Goal: Task Accomplishment & Management: Manage account settings

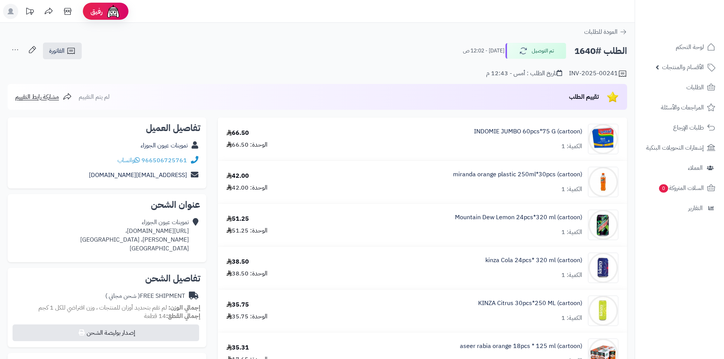
scroll to position [152, 0]
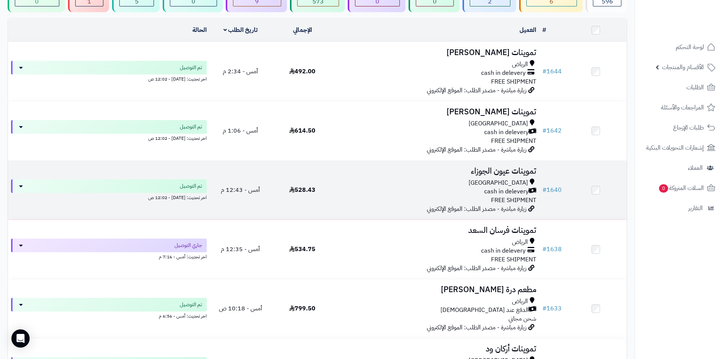
scroll to position [76, 0]
click at [359, 200] on div "Riyadh cash in delevery FREE SHIPMENT" at bounding box center [437, 191] width 200 height 26
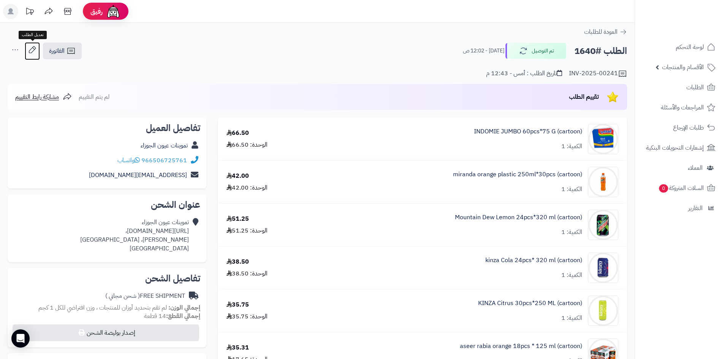
click at [40, 46] on icon at bounding box center [32, 49] width 15 height 15
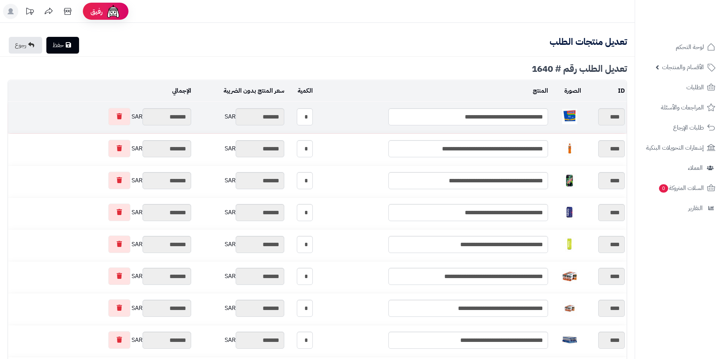
type textarea "**********"
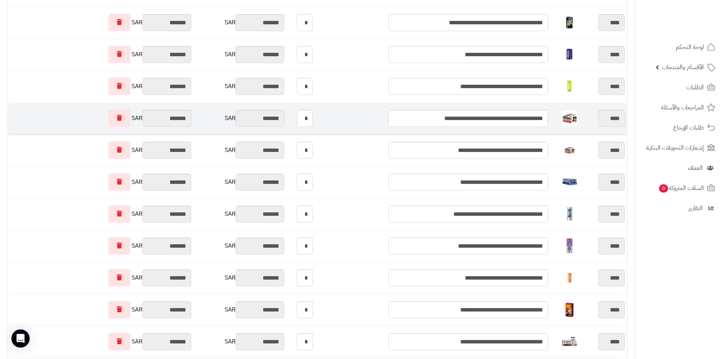
scroll to position [114, 0]
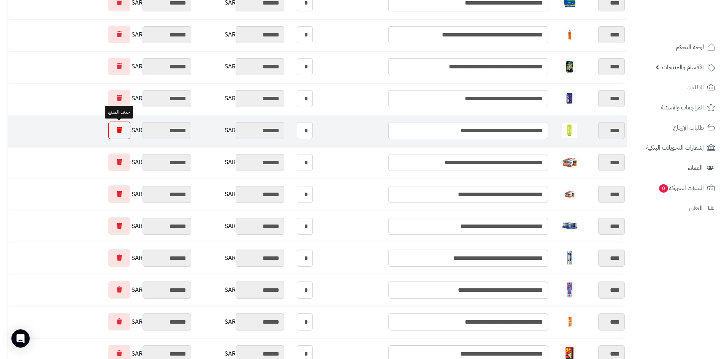
click at [114, 134] on link at bounding box center [119, 130] width 22 height 17
type input "********"
type input "*******"
type input "********"
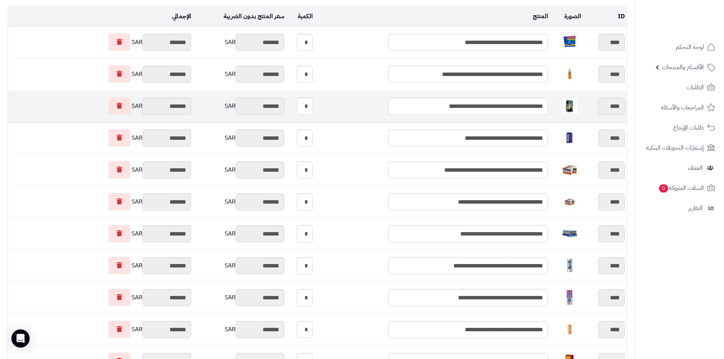
scroll to position [0, 0]
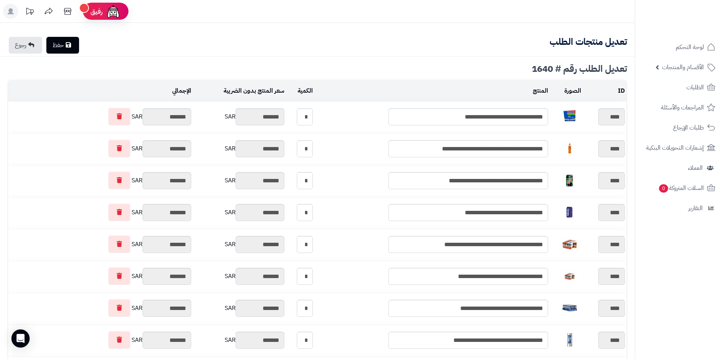
click at [69, 49] on link "حفظ" at bounding box center [62, 45] width 33 height 17
type input "**********"
type textarea "**********"
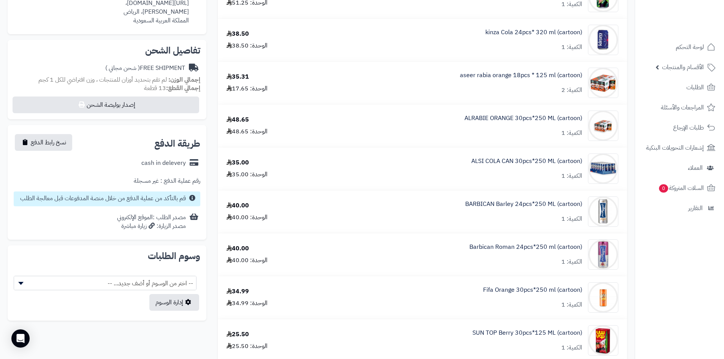
scroll to position [456, 0]
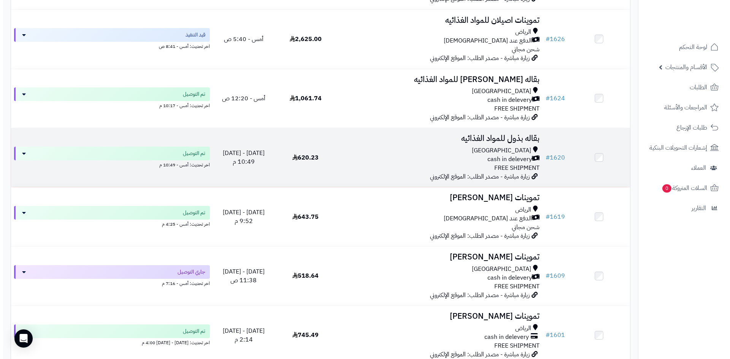
scroll to position [647, 0]
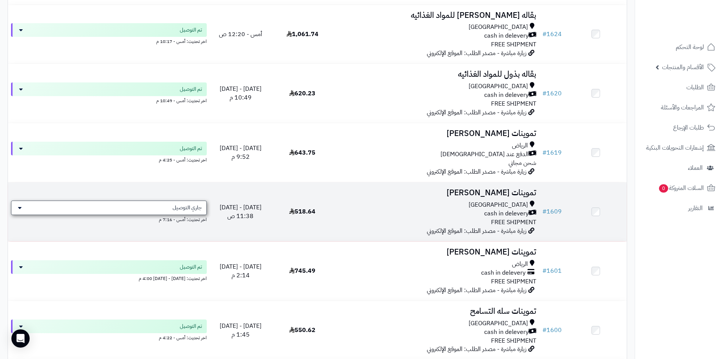
click at [191, 204] on span "جاري التوصيل" at bounding box center [187, 208] width 29 height 8
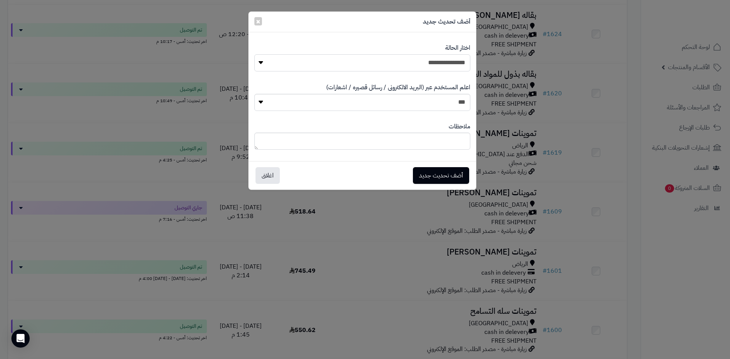
click at [380, 65] on select "**********" at bounding box center [362, 62] width 216 height 17
select select "**"
click at [254, 54] on select "**********" at bounding box center [362, 62] width 216 height 17
click at [438, 173] on button "أضف تحديث جديد" at bounding box center [441, 175] width 56 height 17
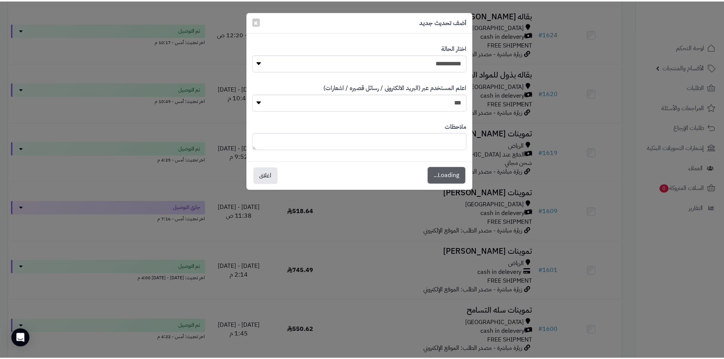
scroll to position [671, 0]
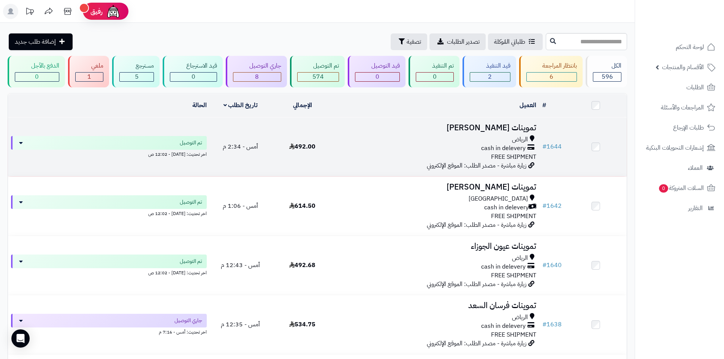
click at [432, 161] on span "زيارة مباشرة - مصدر الطلب: الموقع الإلكتروني" at bounding box center [477, 165] width 100 height 9
click at [434, 150] on div "cash in delevery" at bounding box center [437, 148] width 200 height 9
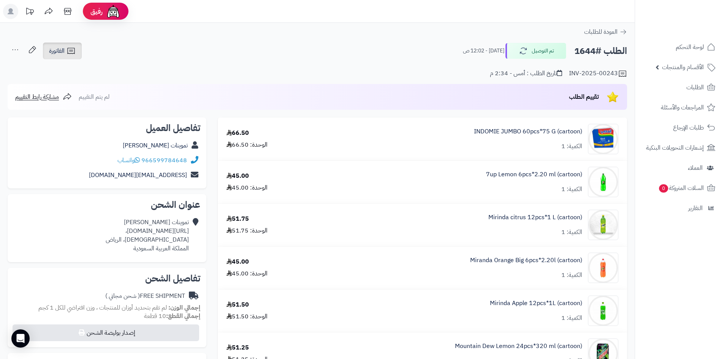
click at [72, 53] on icon at bounding box center [71, 50] width 9 height 9
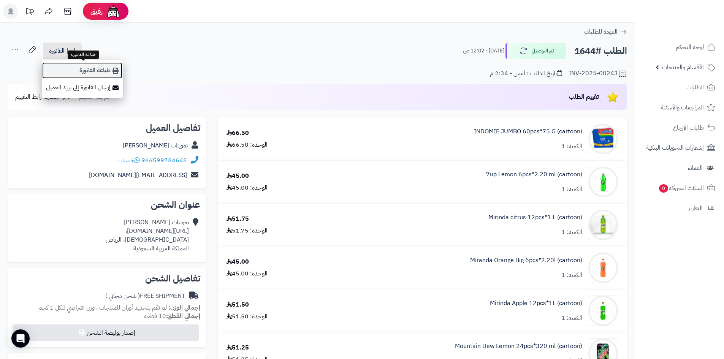
click at [91, 70] on link "طباعة الفاتورة" at bounding box center [82, 70] width 81 height 17
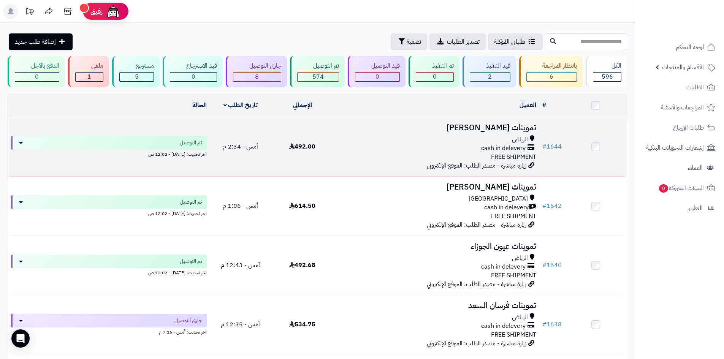
click at [335, 173] on td "تموينات عياش يحيى الرياض cash in delevery FREE SHIPMENT زيارة مباشرة - مصدر الط…" at bounding box center [437, 147] width 206 height 59
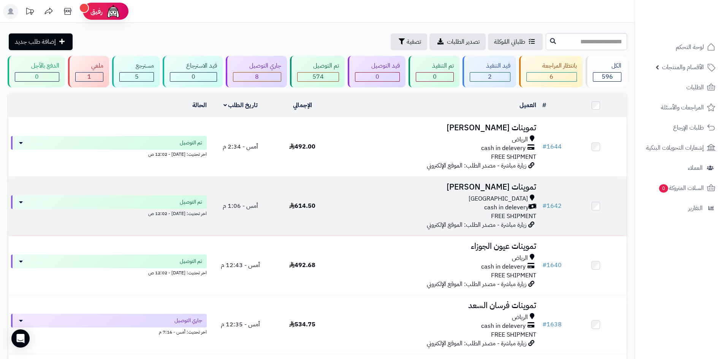
click at [329, 186] on td "614.50" at bounding box center [303, 206] width 62 height 59
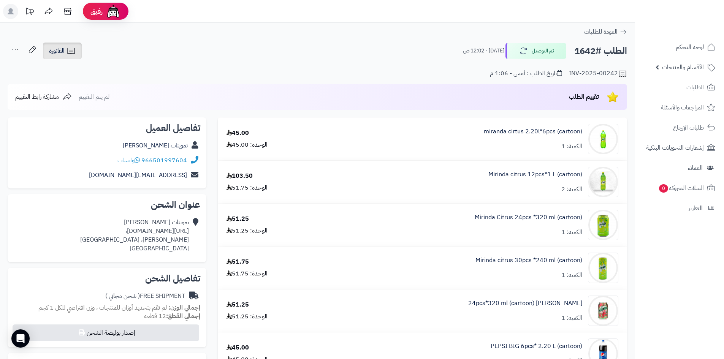
click at [67, 54] on icon at bounding box center [71, 50] width 9 height 9
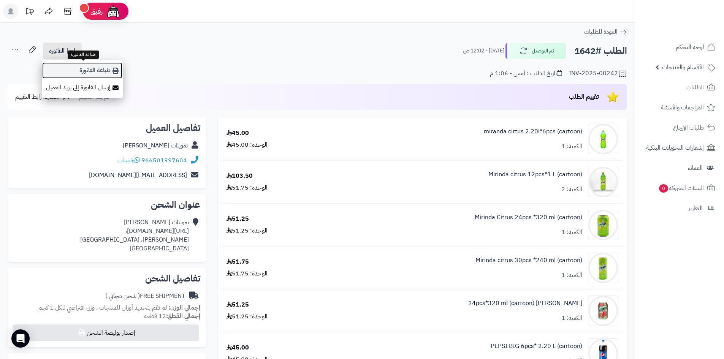
click at [78, 70] on link "طباعة الفاتورة" at bounding box center [82, 70] width 81 height 17
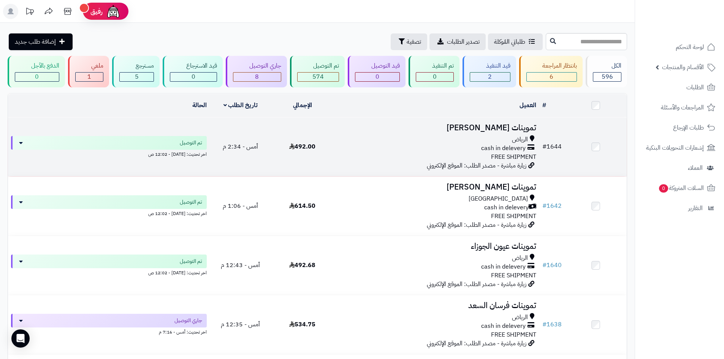
scroll to position [38, 0]
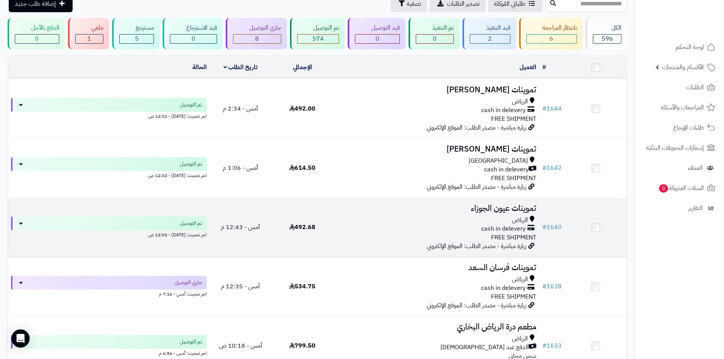
click at [388, 240] on div "الرياض cash in delevery FREE SHIPMENT" at bounding box center [437, 229] width 200 height 26
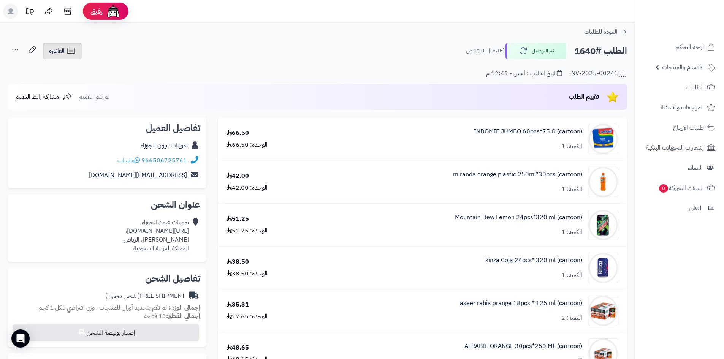
click at [67, 46] on link "الفاتورة" at bounding box center [62, 51] width 39 height 17
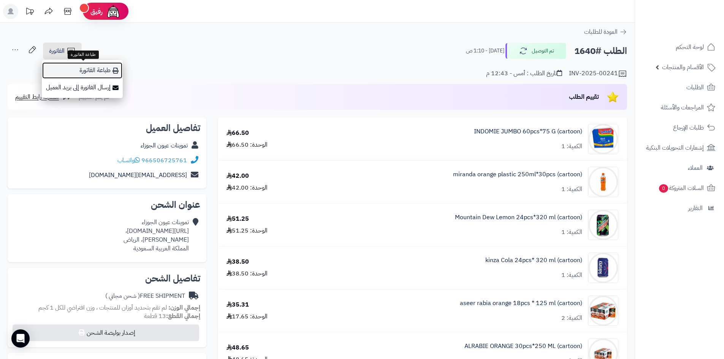
click at [77, 68] on link "طباعة الفاتورة" at bounding box center [82, 70] width 81 height 17
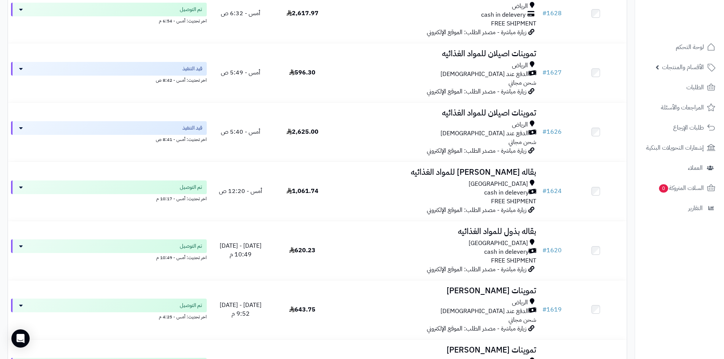
scroll to position [494, 0]
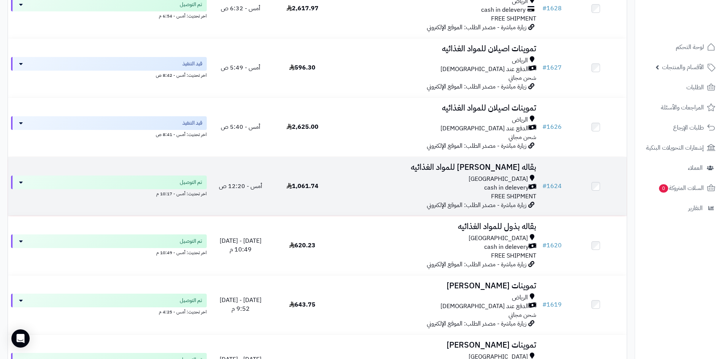
click at [374, 192] on div "Riyadh cash in delevery FREE SHIPMENT" at bounding box center [437, 188] width 200 height 26
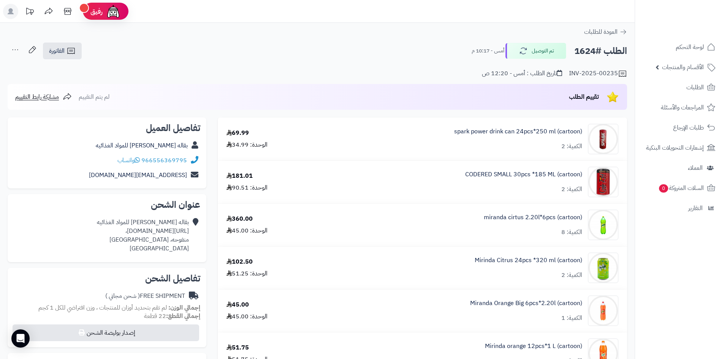
click at [76, 60] on div "الفاتورة طباعة الفاتورة إرسال الفاتورة إلى بريد العميل إسناد الطلب لموظف قائمة …" at bounding box center [45, 51] width 75 height 18
click at [74, 55] on icon at bounding box center [71, 50] width 9 height 9
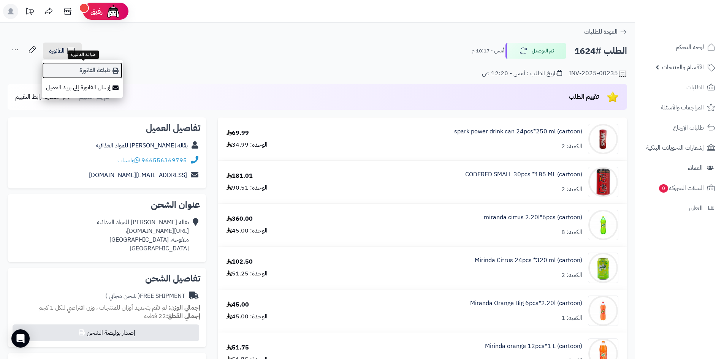
click at [80, 66] on link "طباعة الفاتورة" at bounding box center [82, 70] width 81 height 17
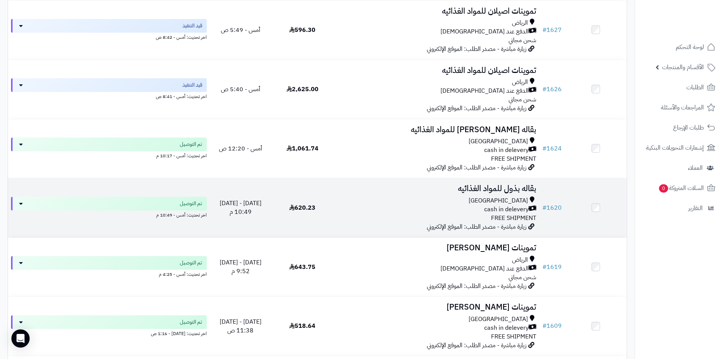
scroll to position [532, 0]
click at [423, 205] on div "cash in delevery" at bounding box center [437, 209] width 200 height 9
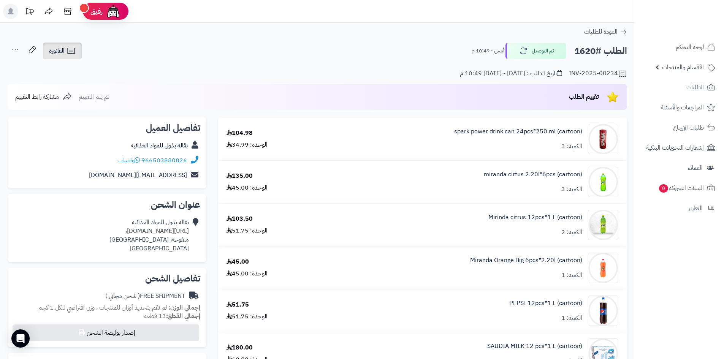
click at [68, 46] on icon at bounding box center [71, 50] width 9 height 9
click at [71, 59] on link "الفاتورة" at bounding box center [62, 51] width 39 height 17
click at [76, 50] on link "الفاتورة" at bounding box center [62, 51] width 39 height 17
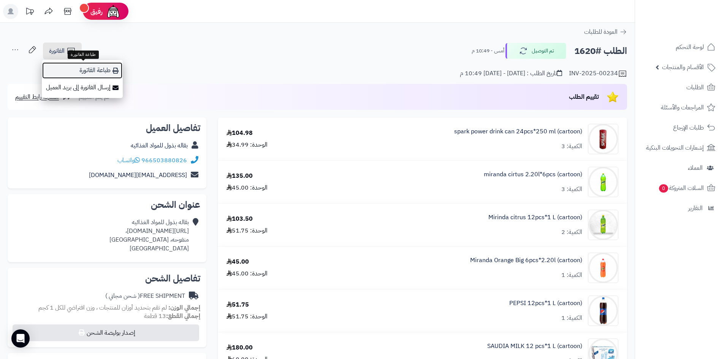
click at [76, 65] on link "طباعة الفاتورة" at bounding box center [82, 70] width 81 height 17
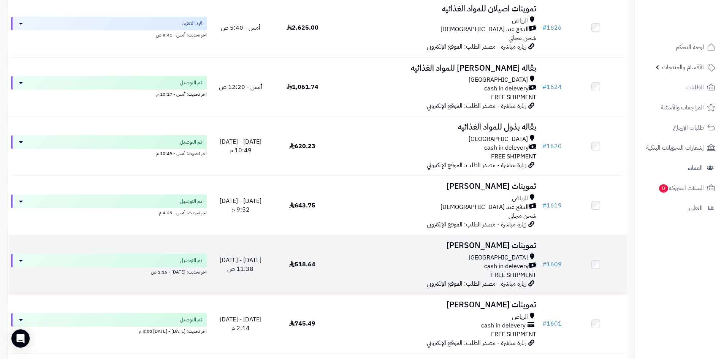
scroll to position [608, 0]
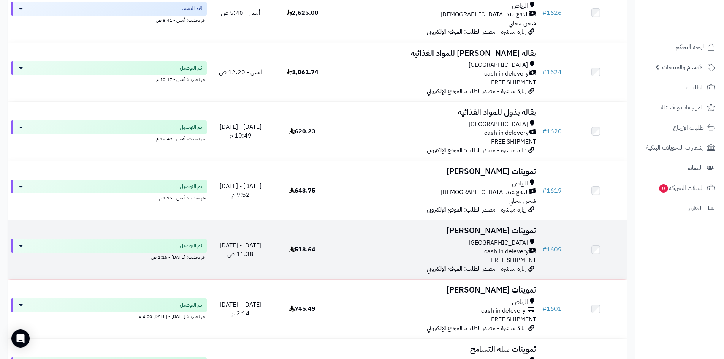
click at [319, 253] on td "518.64" at bounding box center [303, 250] width 62 height 59
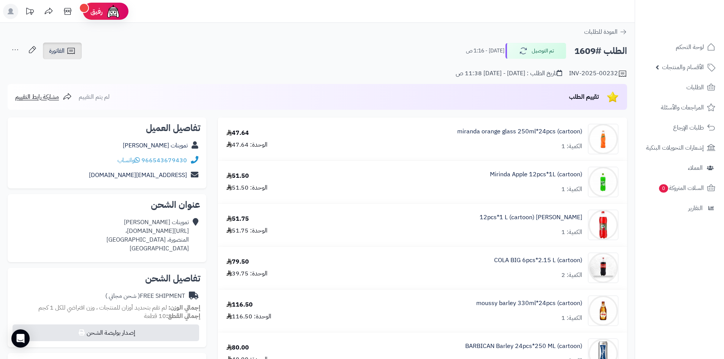
click at [64, 52] on span "الفاتورة" at bounding box center [57, 50] width 16 height 9
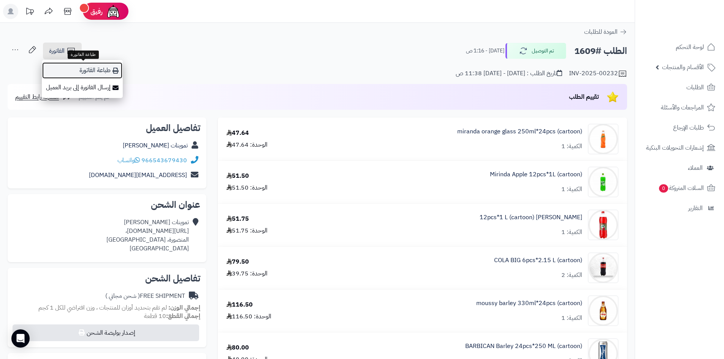
click at [73, 69] on link "طباعة الفاتورة" at bounding box center [82, 70] width 81 height 17
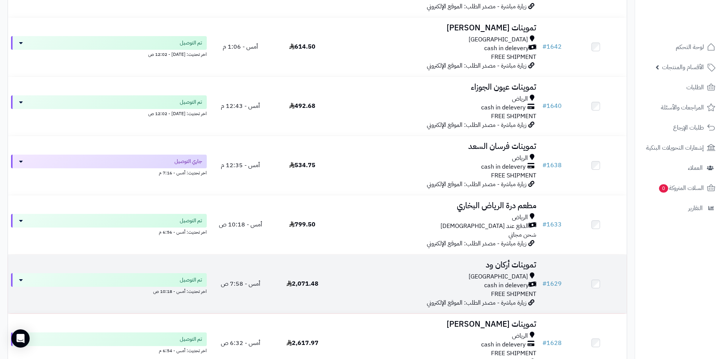
scroll to position [152, 0]
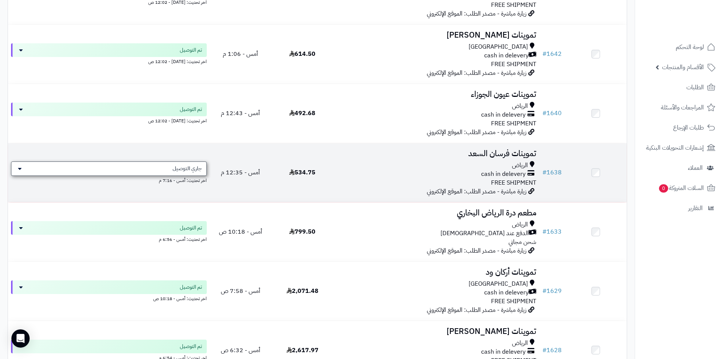
click at [181, 165] on span "جاري التوصيل" at bounding box center [187, 169] width 29 height 8
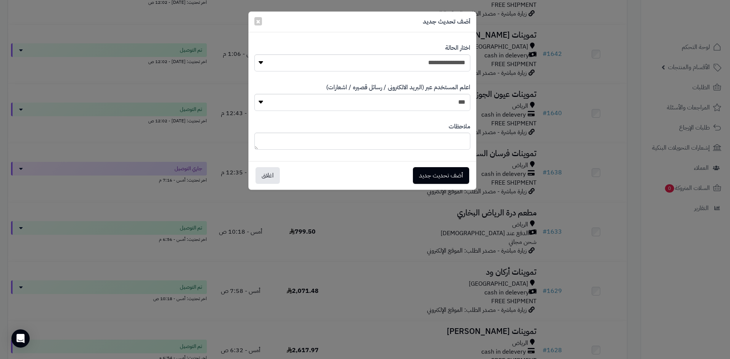
click at [540, 129] on div "**********" at bounding box center [365, 179] width 730 height 359
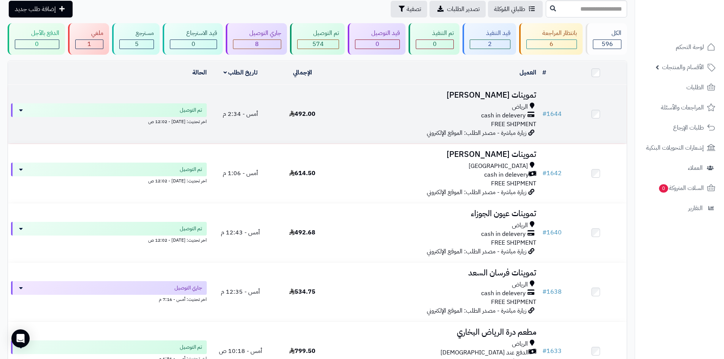
scroll to position [0, 0]
